Goal: Task Accomplishment & Management: Complete application form

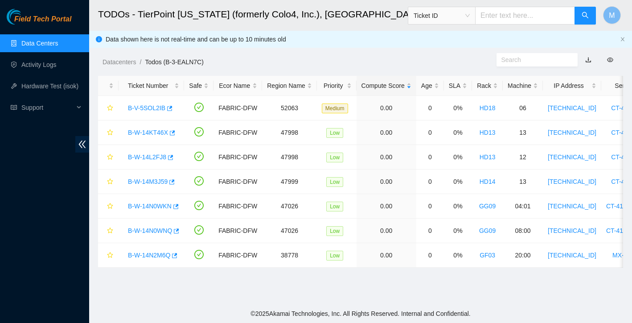
click at [50, 43] on link "Data Centers" at bounding box center [39, 43] width 37 height 7
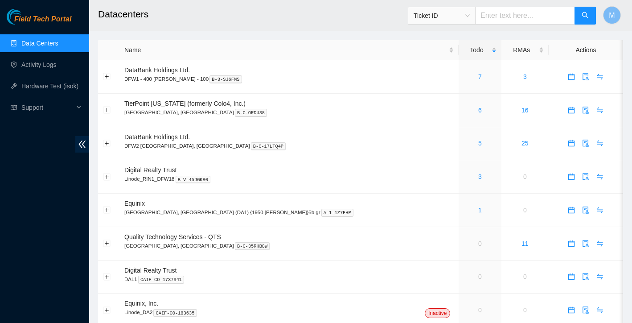
click at [358, 21] on h2 "Datacenters" at bounding box center [313, 14] width 430 height 29
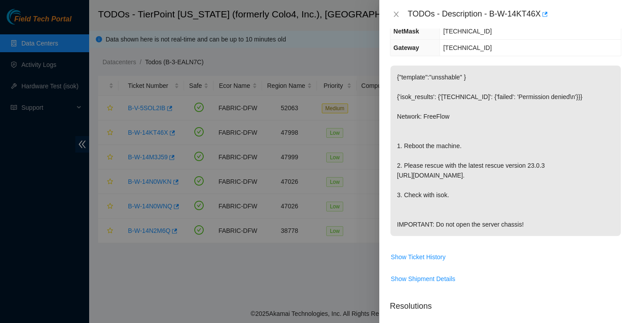
scroll to position [55, 0]
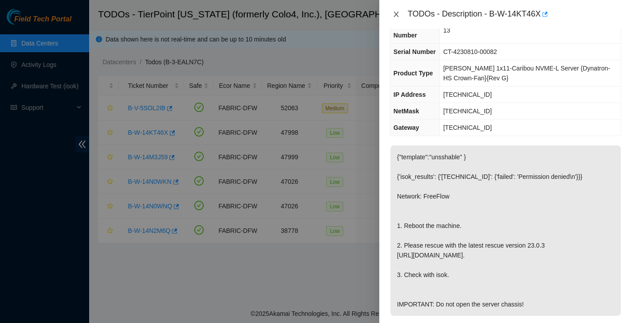
click at [400, 13] on button "Close" at bounding box center [396, 14] width 12 height 8
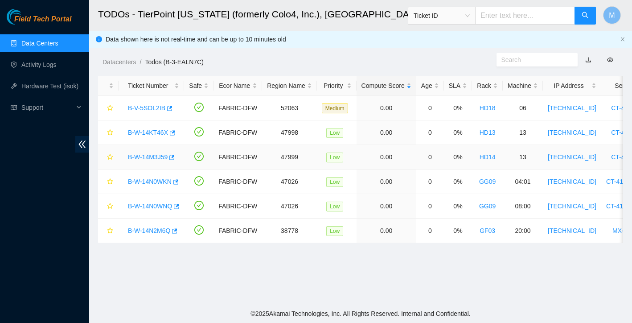
click at [156, 157] on link "B-W-14M3J59" at bounding box center [148, 156] width 40 height 7
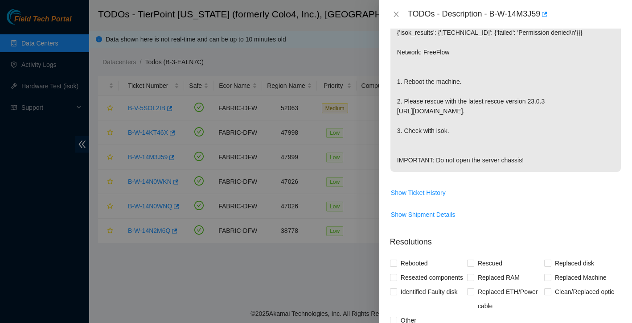
scroll to position [284, 0]
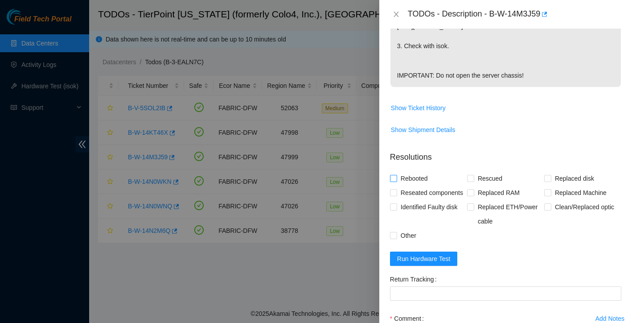
click at [396, 181] on input "Rebooted" at bounding box center [393, 178] width 6 height 6
checkbox input "true"
click at [472, 181] on input "Rescued" at bounding box center [470, 178] width 6 height 6
checkbox input "true"
click at [548, 181] on input "Replaced disk" at bounding box center [548, 178] width 6 height 6
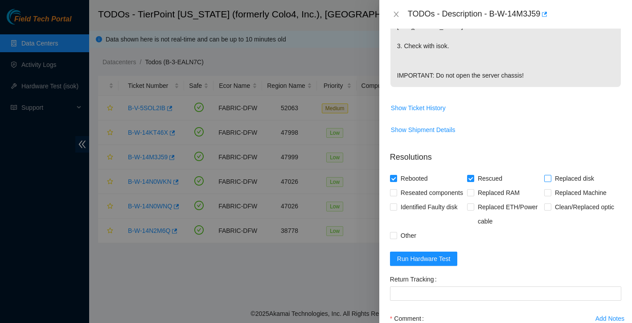
checkbox input "true"
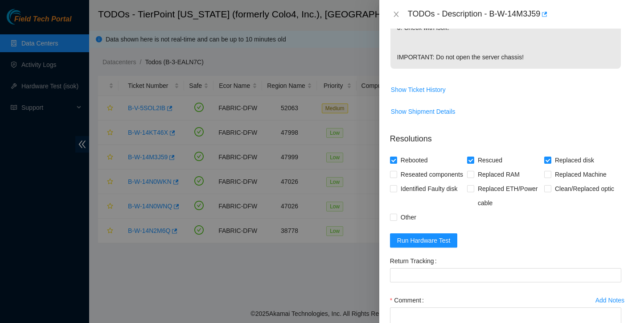
scroll to position [347, 0]
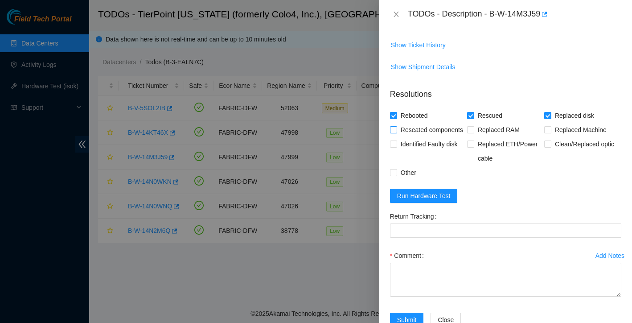
click at [396, 132] on input "Reseated components" at bounding box center [393, 129] width 6 height 6
checkbox input "true"
click at [396, 176] on span at bounding box center [393, 172] width 7 height 7
click at [396, 175] on input "Other" at bounding box center [393, 172] width 6 height 6
checkbox input "true"
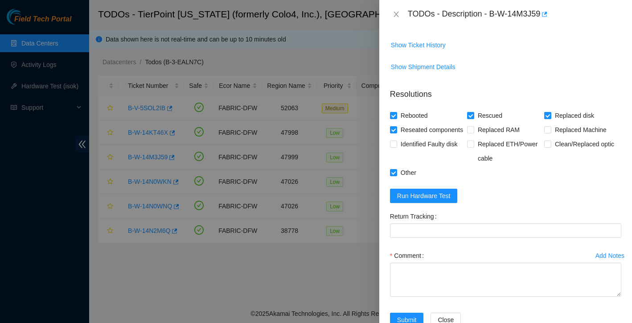
click at [550, 118] on input "Replaced disk" at bounding box center [548, 115] width 6 height 6
checkbox input "false"
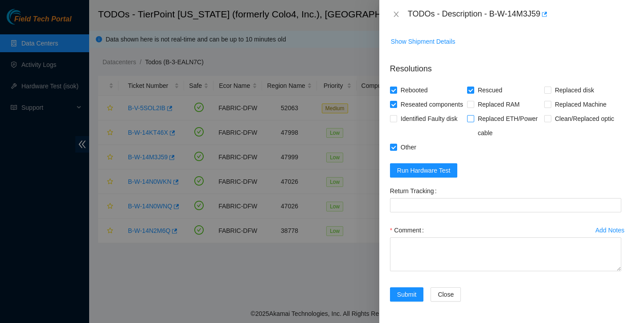
scroll to position [406, 0]
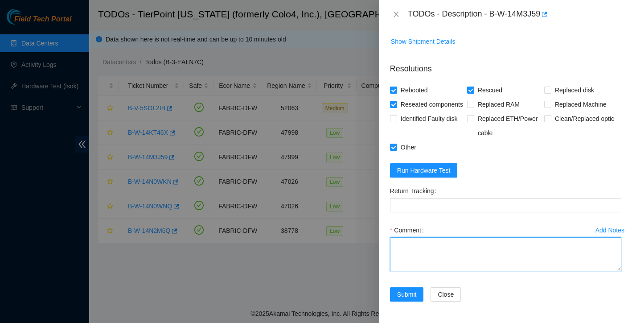
click at [440, 251] on textarea "Comment" at bounding box center [505, 254] width 231 height 34
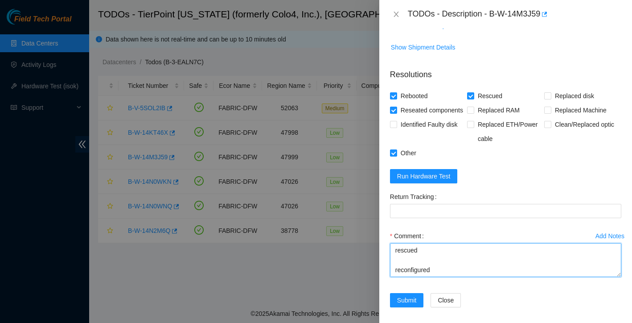
scroll to position [36, 0]
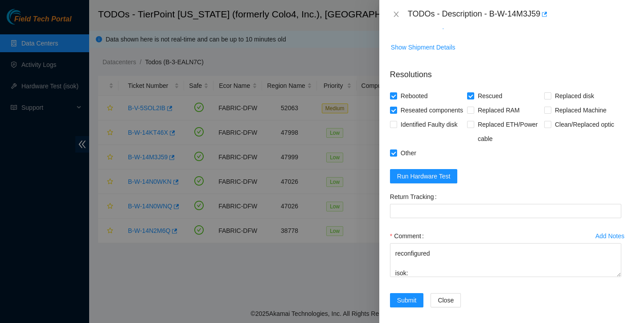
click at [425, 220] on form "Resolutions Rebooted Rescued Replaced disk Reseated components Replaced RAM Rep…" at bounding box center [505, 190] width 231 height 256
click at [425, 219] on form "Resolutions Rebooted Rescued Replaced disk Reseated components Replaced RAM Rep…" at bounding box center [505, 190] width 231 height 256
click at [433, 181] on span "Run Hardware Test" at bounding box center [424, 176] width 54 height 10
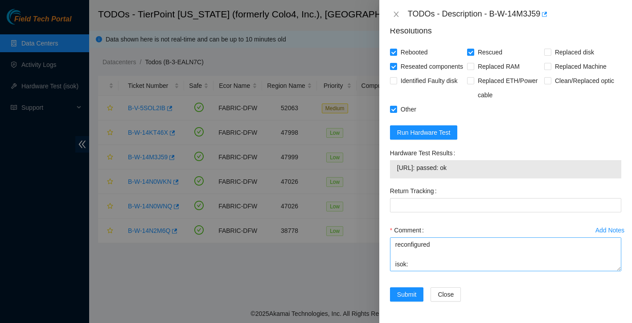
scroll to position [435, 0]
click at [430, 271] on textarea "reboot rescued reconfigured isok:" at bounding box center [505, 254] width 231 height 34
type textarea "reboot rescued reconfigured isok: Passing"
click at [413, 297] on span "Submit" at bounding box center [407, 294] width 20 height 10
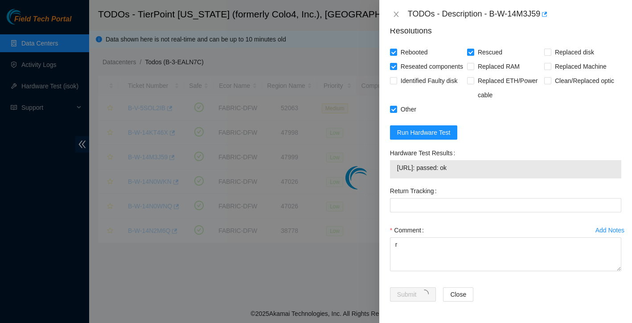
scroll to position [175, 0]
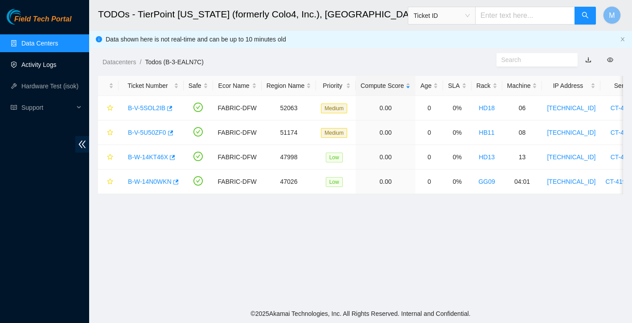
click at [45, 68] on link "Activity Logs" at bounding box center [38, 64] width 35 height 7
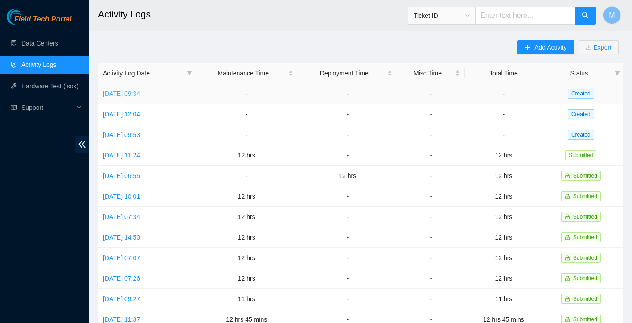
click at [140, 94] on link "[DATE] 09:34" at bounding box center [121, 93] width 37 height 7
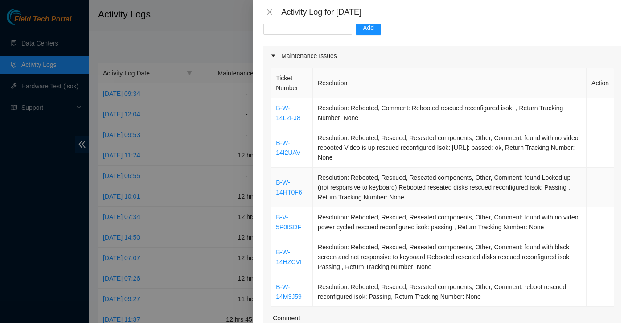
scroll to position [136, 0]
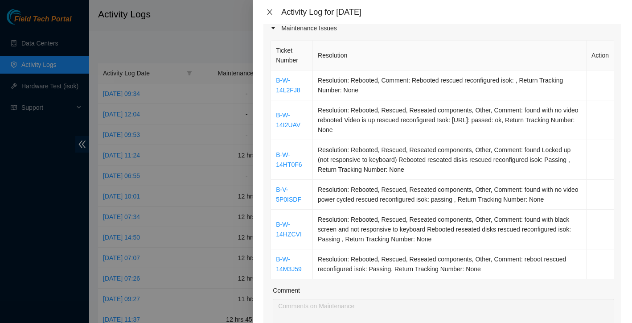
click at [266, 16] on button "Close" at bounding box center [270, 12] width 12 height 8
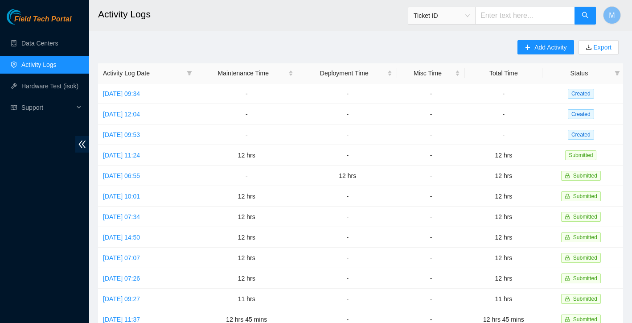
click at [47, 52] on ul "Data Centers Activity Logs Hardware Test (isok) Support" at bounding box center [44, 76] width 89 height 86
click at [52, 46] on link "Data Centers" at bounding box center [39, 43] width 37 height 7
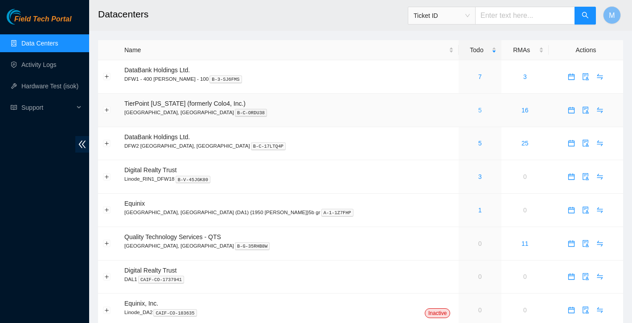
click at [479, 113] on link "5" at bounding box center [481, 110] width 4 height 7
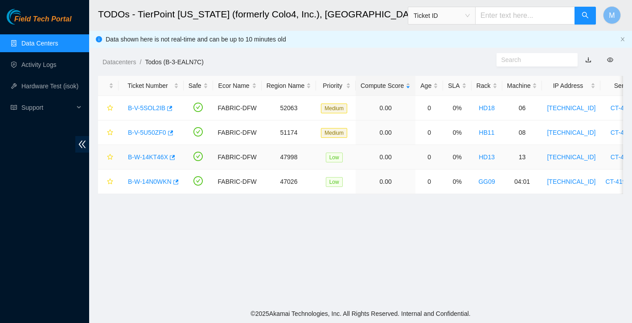
click at [156, 155] on link "B-W-14KT46X" at bounding box center [148, 156] width 40 height 7
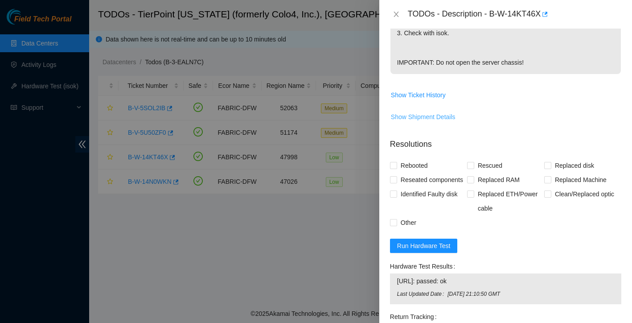
scroll to position [304, 0]
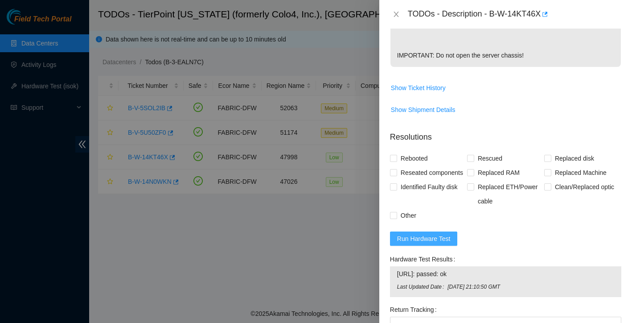
click at [427, 244] on span "Run Hardware Test" at bounding box center [424, 239] width 54 height 10
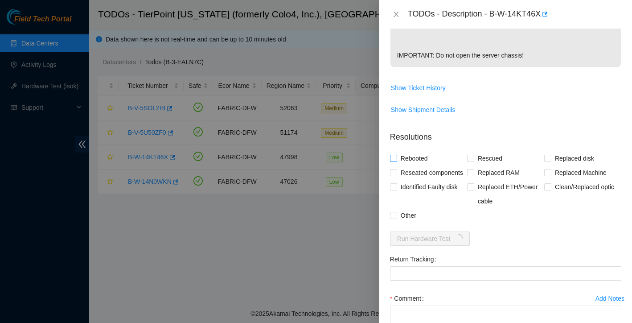
click at [393, 161] on input "Rebooted" at bounding box center [393, 158] width 6 height 6
checkbox input "true"
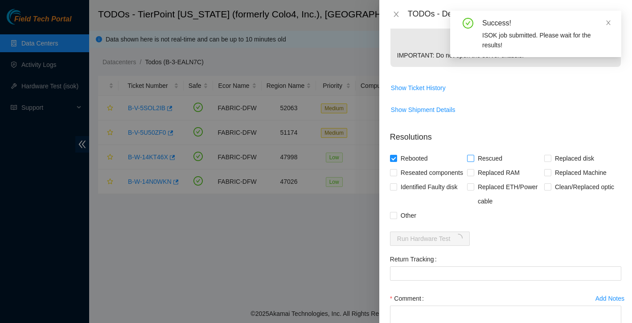
click at [471, 161] on input "Rescued" at bounding box center [470, 158] width 6 height 6
checkbox input "true"
click at [390, 175] on input "Reseated components" at bounding box center [393, 172] width 6 height 6
checkbox input "true"
click at [396, 223] on label "Other" at bounding box center [405, 215] width 30 height 14
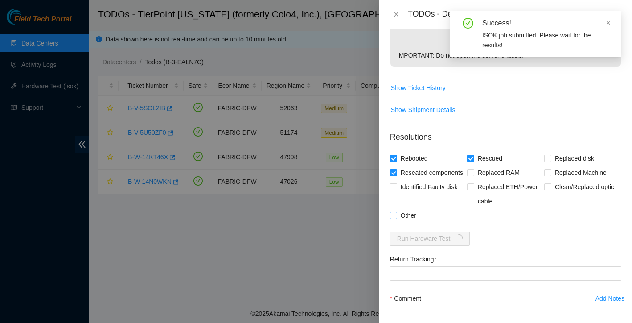
click at [396, 218] on input "Other" at bounding box center [393, 215] width 6 height 6
checkbox input "true"
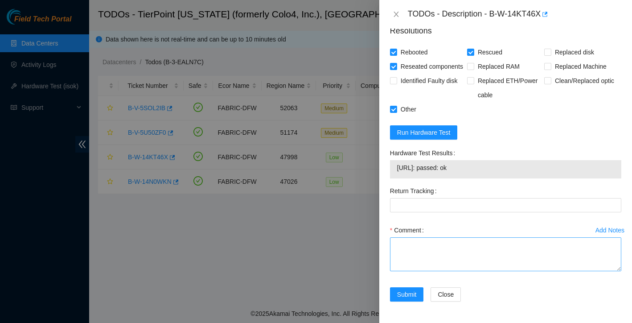
scroll to position [444, 0]
click at [455, 247] on textarea "Comment" at bounding box center [505, 254] width 231 height 34
type textarea "rebooted rescued reconfigured isok: passing"
click at [410, 299] on button "Submit" at bounding box center [407, 294] width 34 height 14
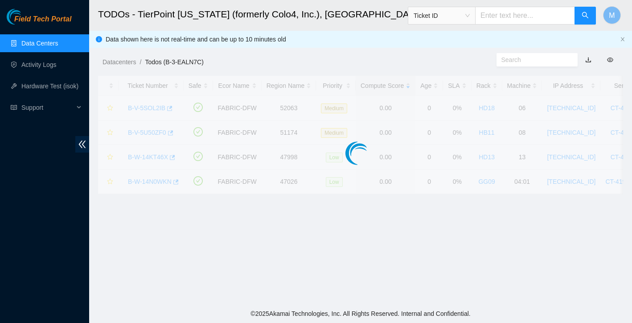
scroll to position [175, 0]
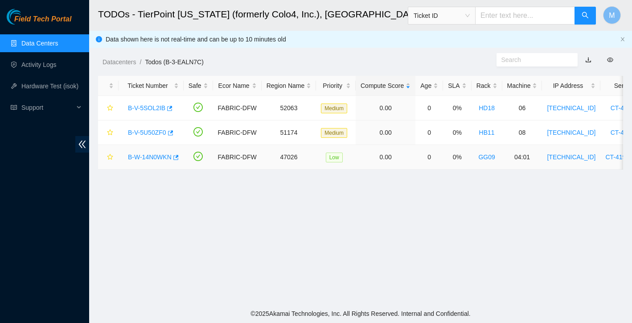
click at [151, 162] on div "B-W-14N0WKN" at bounding box center [151, 157] width 55 height 14
click at [159, 158] on link "B-W-14N0WKN" at bounding box center [150, 156] width 44 height 7
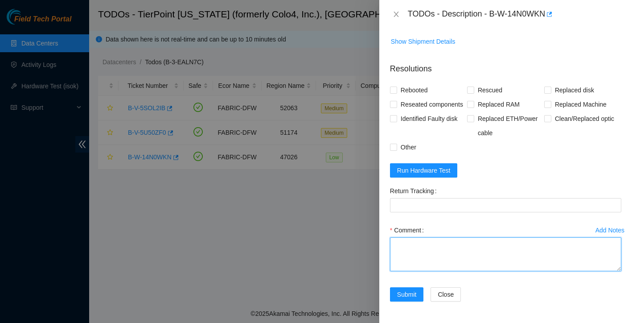
scroll to position [396, 0]
click at [415, 247] on textarea "Comment" at bounding box center [505, 254] width 231 height 34
type textarea "reseated all disks rescued reconfigured Isok: Passing"
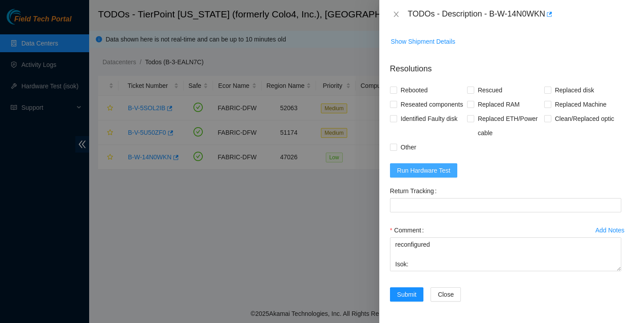
click at [414, 166] on span "Run Hardware Test" at bounding box center [424, 170] width 54 height 10
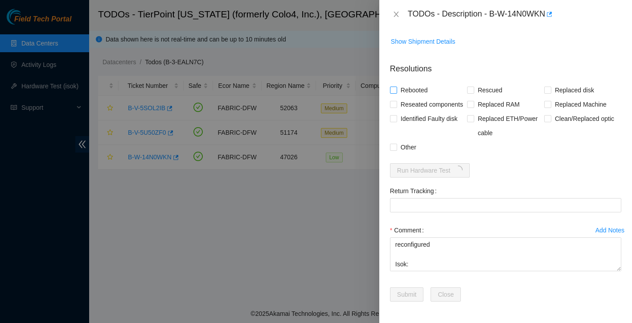
click at [395, 87] on input "Rebooted" at bounding box center [393, 90] width 6 height 6
checkbox input "true"
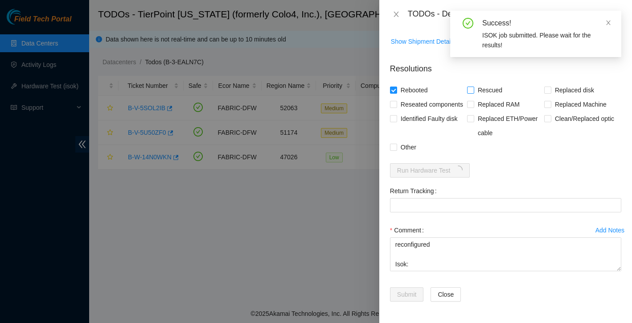
click at [471, 87] on input "Rescued" at bounding box center [470, 90] width 6 height 6
checkbox input "true"
click at [395, 101] on input "Reseated components" at bounding box center [393, 104] width 6 height 6
checkbox input "true"
click at [394, 148] on input "Other" at bounding box center [393, 147] width 6 height 6
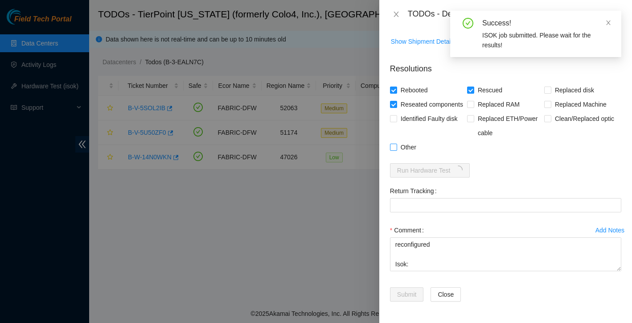
checkbox input "true"
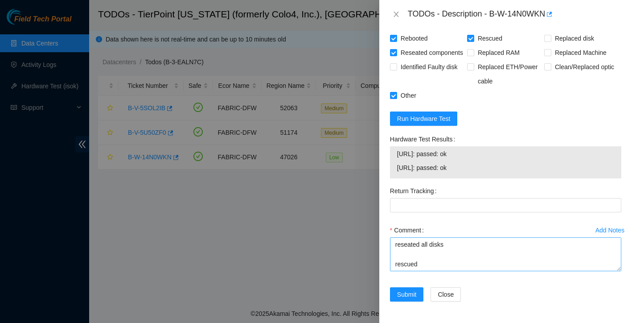
scroll to position [448, 0]
click at [444, 263] on textarea "reseated all disks rescued reconfigured Isok: Passing" at bounding box center [505, 254] width 231 height 34
type textarea "reseated all disks rescued Reconfigured isok: passing reconfigured Isok: Passing"
click at [410, 296] on span "Submit" at bounding box center [407, 294] width 20 height 10
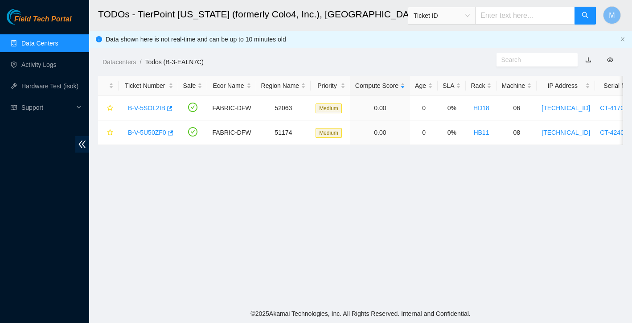
scroll to position [0, 0]
